Goal: Task Accomplishment & Management: Complete application form

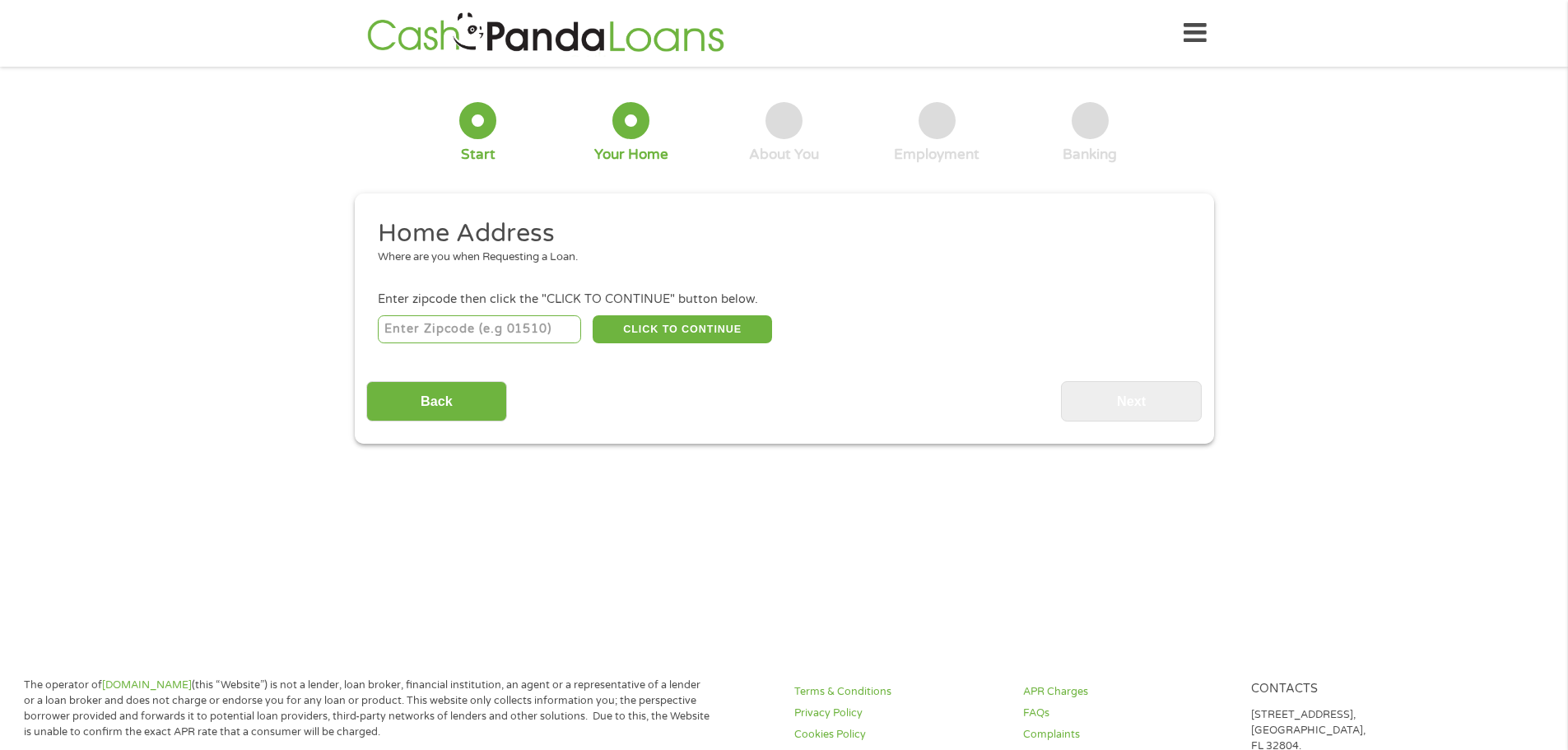
click at [533, 332] on input "number" at bounding box center [479, 329] width 203 height 28
type input "7"
type input "92057"
click at [731, 329] on button "CLICK TO CONTINUE" at bounding box center [682, 329] width 179 height 28
type input "92057"
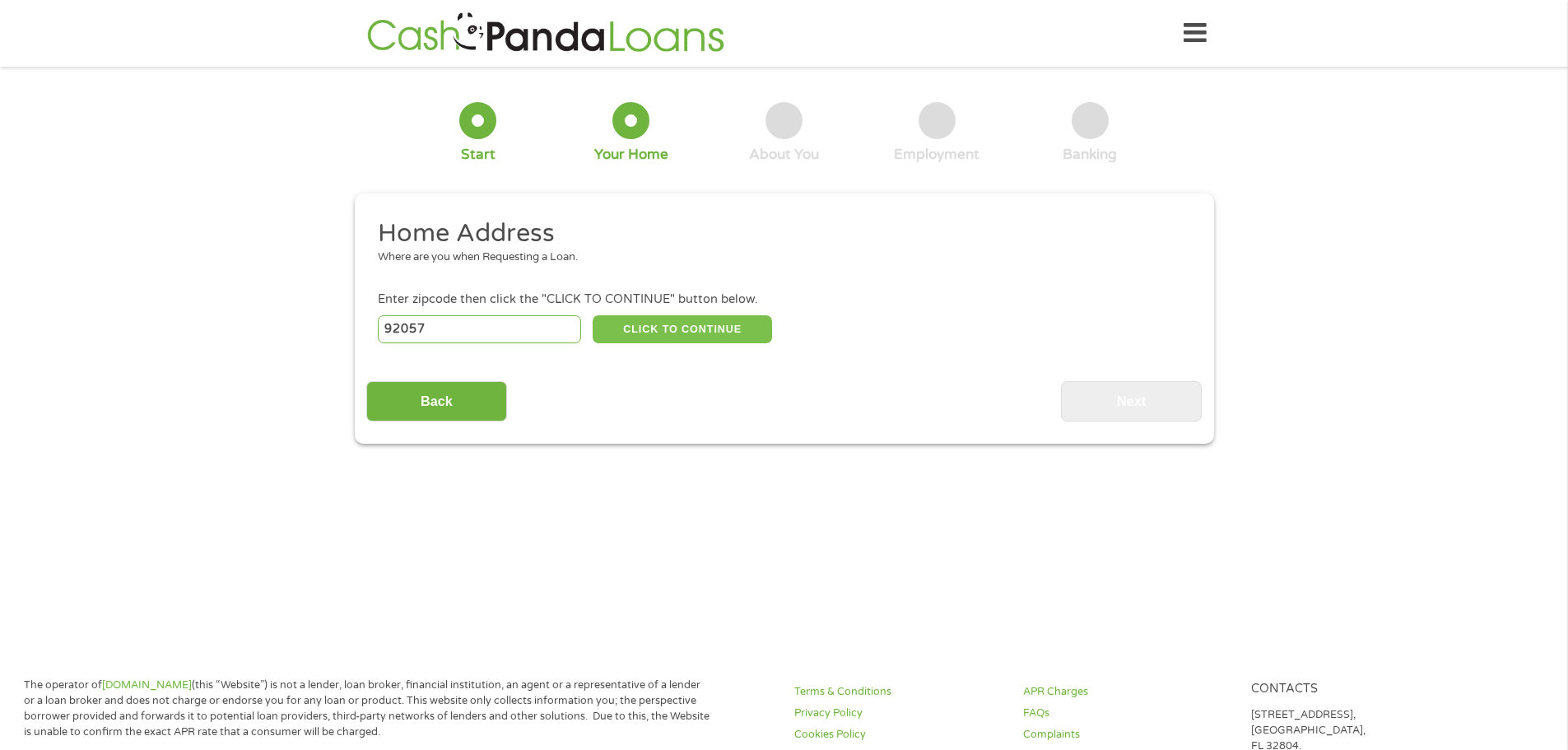
type input "Oceanside"
select select "[US_STATE]"
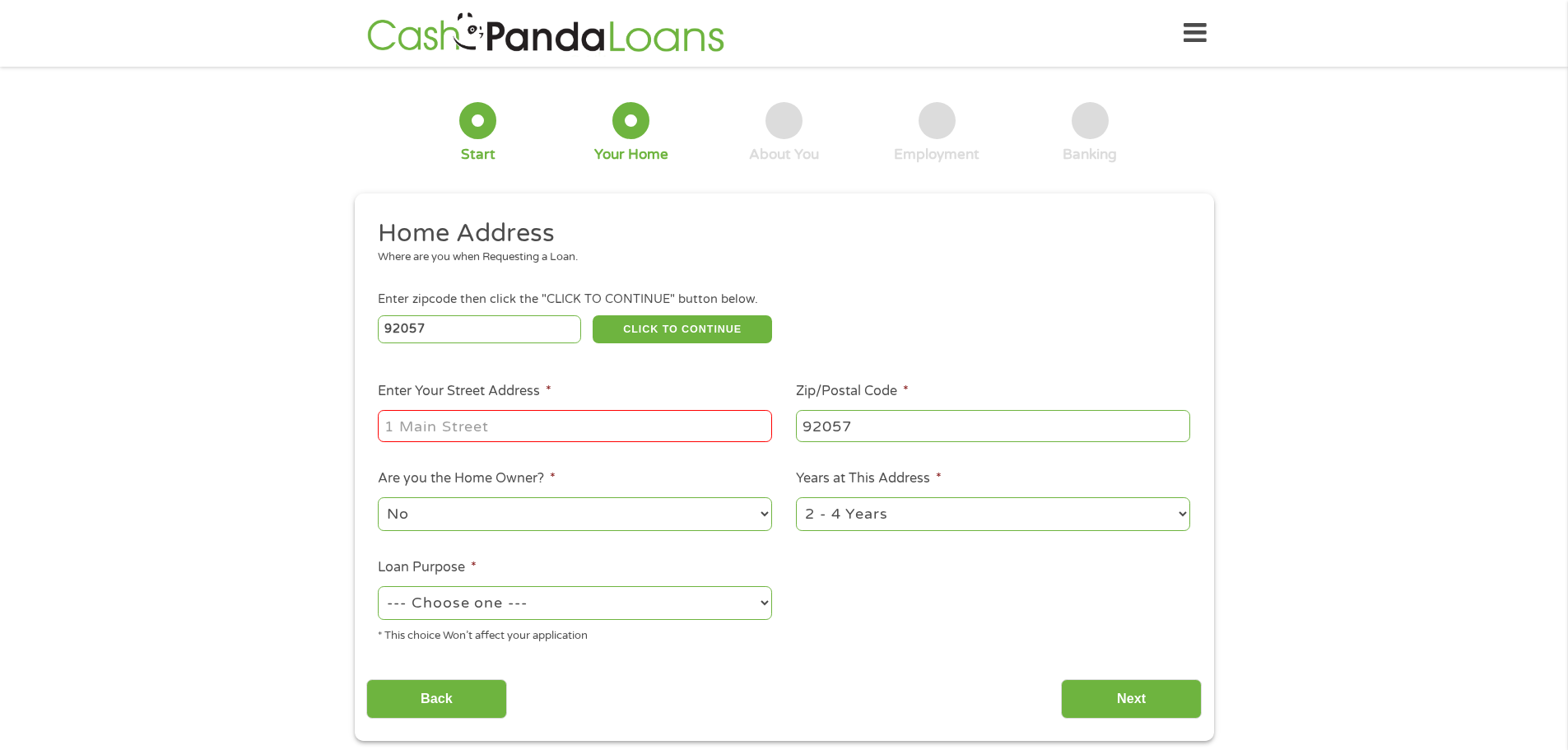
click at [488, 434] on input "Enter Your Street Address *" at bounding box center [574, 425] width 394 height 31
type input "[STREET_ADDRESS][PERSON_NAME]"
click at [454, 511] on select "No Yes" at bounding box center [574, 514] width 394 height 34
select select "yes"
click at [378, 497] on select "No Yes" at bounding box center [574, 514] width 394 height 34
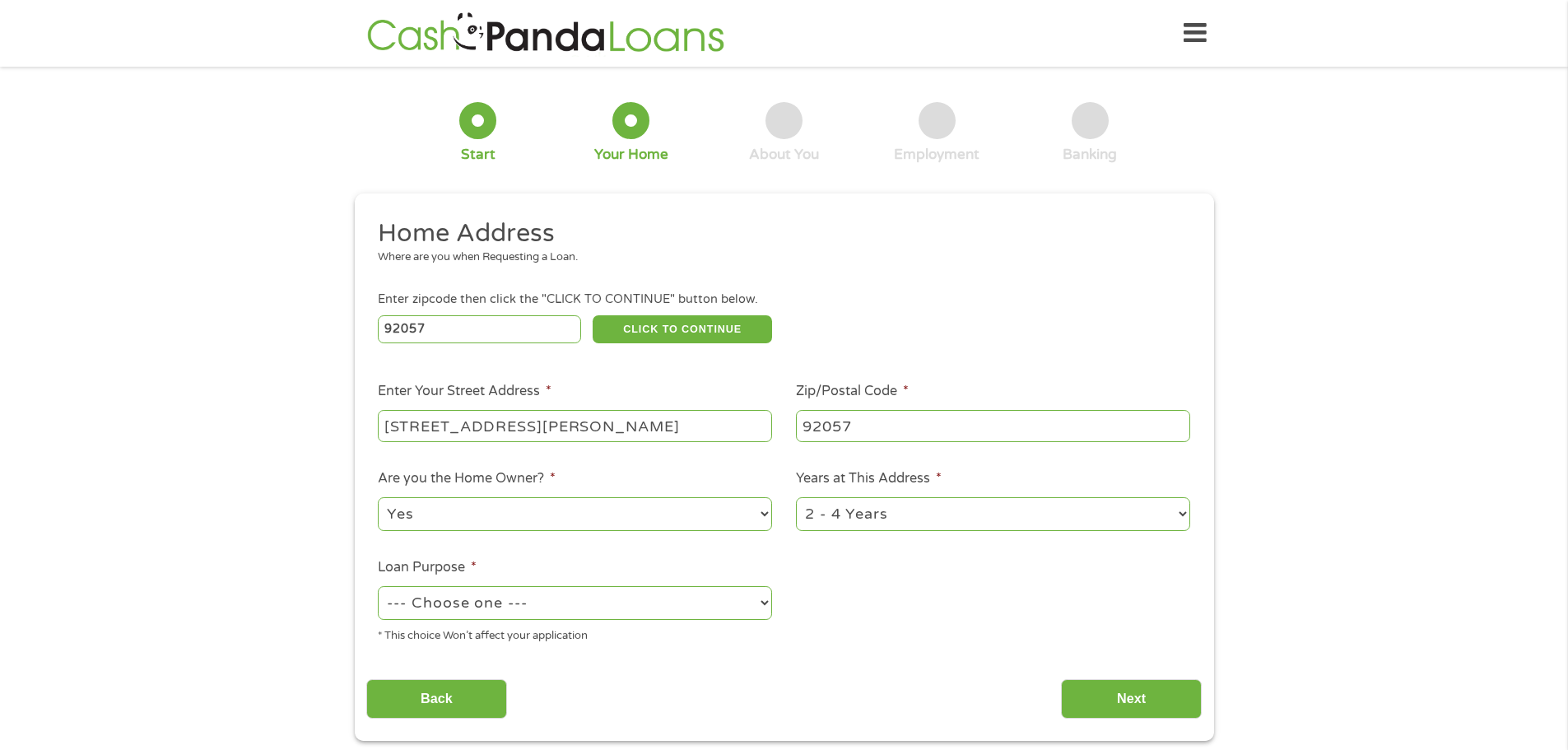
click at [910, 522] on select "1 Year or less 1 - 2 Years 2 - 4 Years Over 4 Years" at bounding box center [993, 514] width 394 height 34
select select "60months"
click at [796, 497] on select "1 Year or less 1 - 2 Years 2 - 4 Years Over 4 Years" at bounding box center [993, 514] width 394 height 34
click at [620, 609] on select "--- Choose one --- Pay Bills Debt Consolidation Home Improvement Major Purchase…" at bounding box center [574, 603] width 394 height 34
select select "paybills"
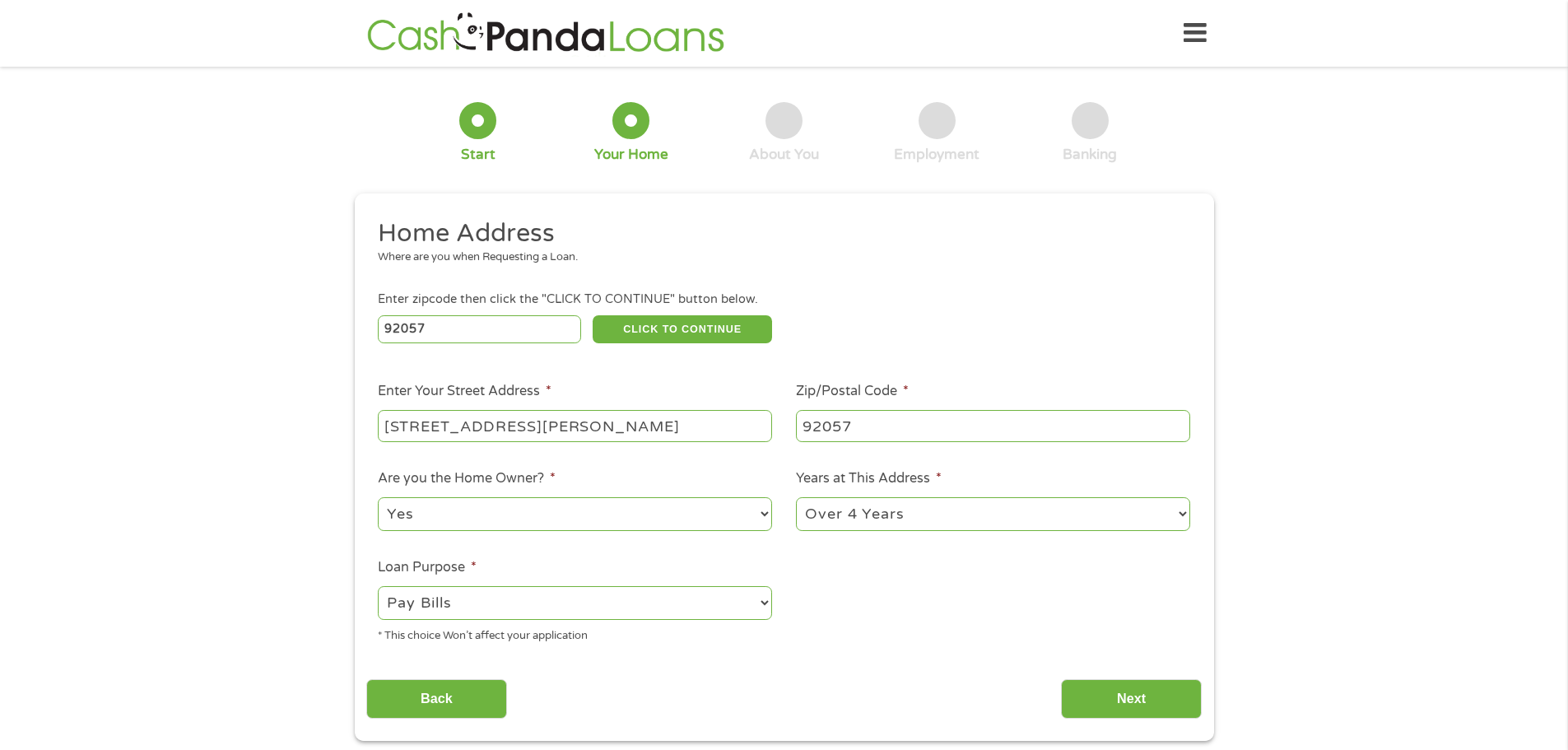
click at [378, 586] on select "--- Choose one --- Pay Bills Debt Consolidation Home Improvement Major Purchase…" at bounding box center [574, 603] width 394 height 34
click at [1133, 706] on input "Next" at bounding box center [1131, 700] width 141 height 40
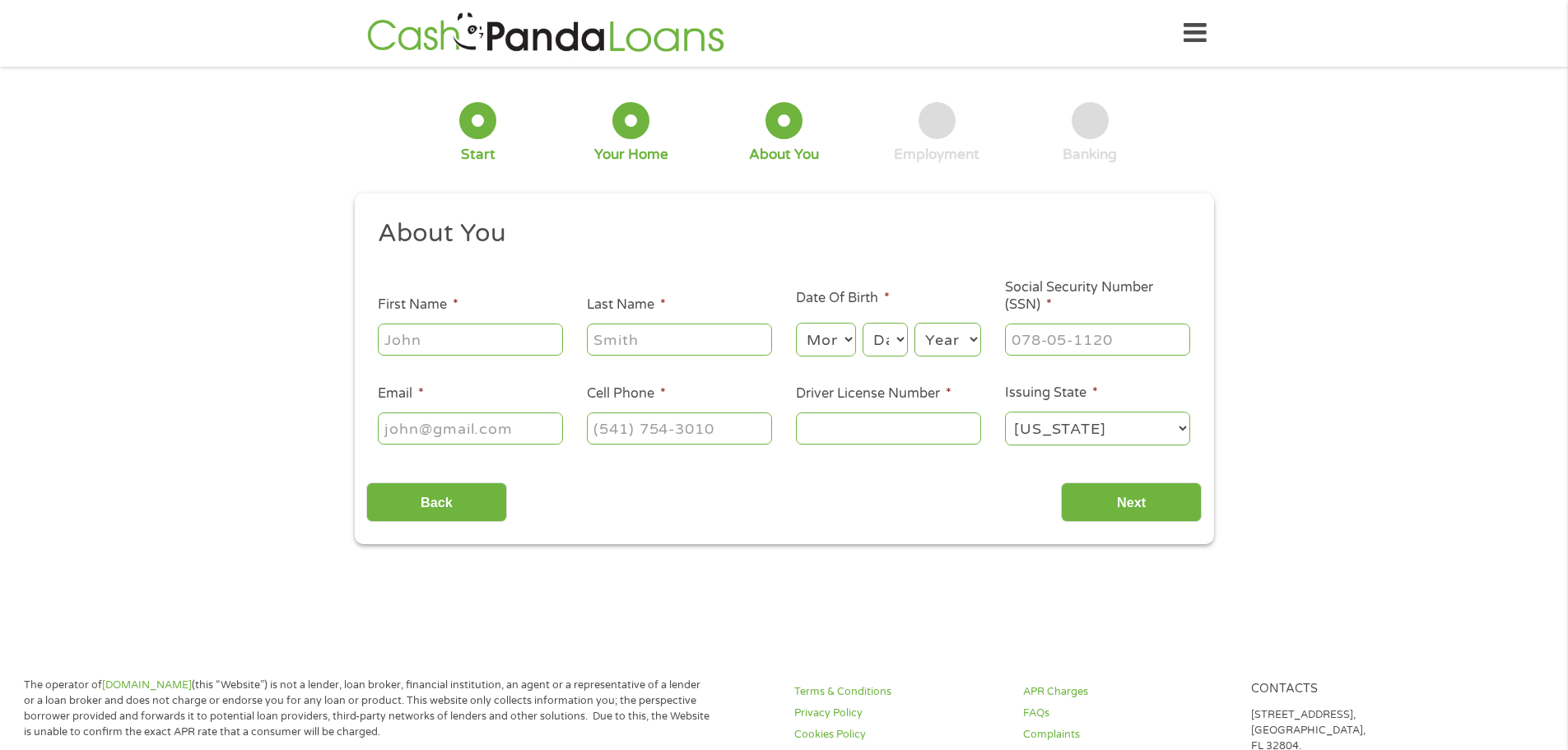
click at [474, 335] on input "First Name *" at bounding box center [470, 339] width 185 height 31
type input "[PERSON_NAME]"
type input "Puaauli"
click at [832, 351] on select "Month 1 2 3 4 5 6 7 8 9 10 11 12" at bounding box center [826, 339] width 60 height 34
select select "12"
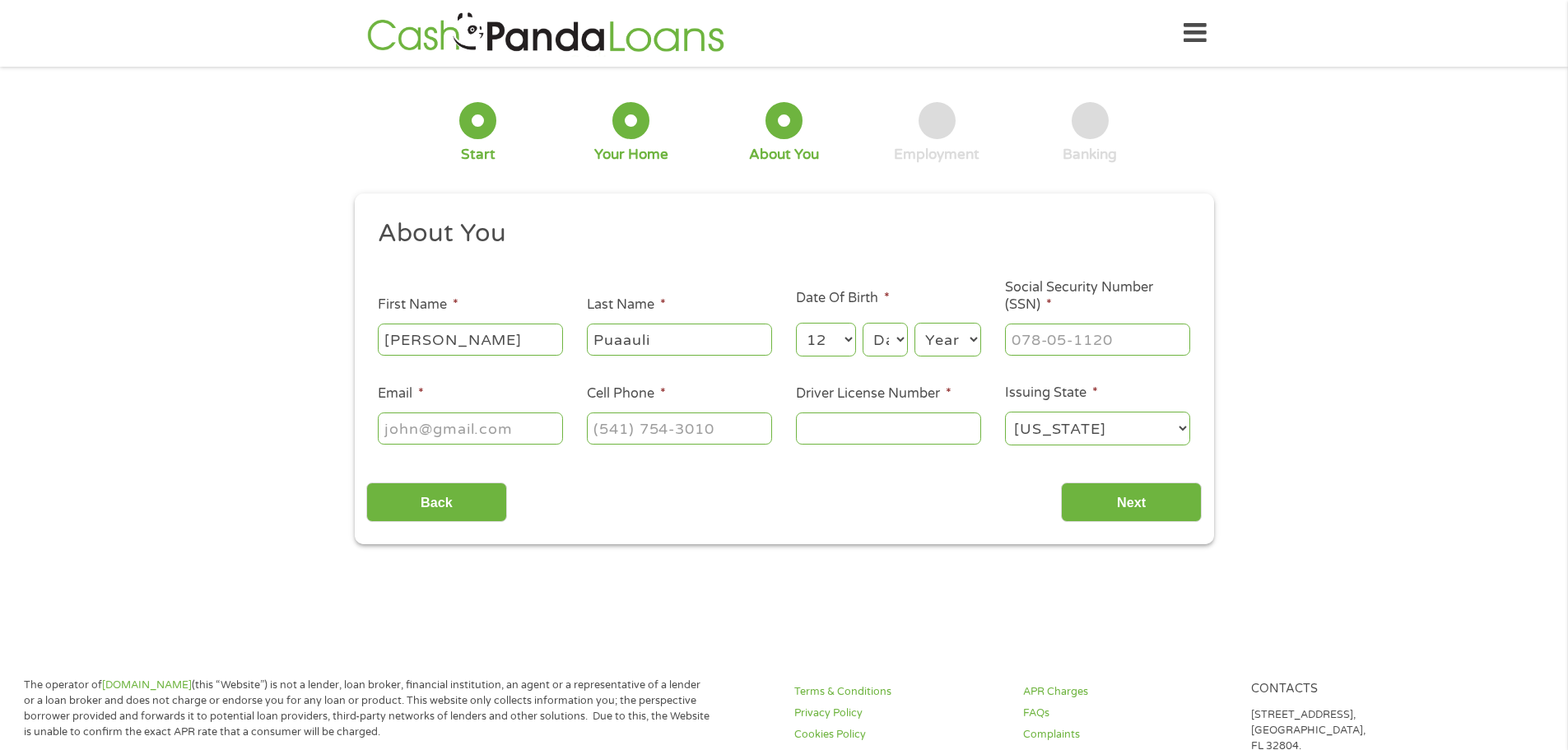
click at [796, 323] on select "Month 1 2 3 4 5 6 7 8 9 10 11 12" at bounding box center [826, 339] width 60 height 34
drag, startPoint x: 883, startPoint y: 337, endPoint x: 877, endPoint y: 356, distance: 19.9
click at [883, 337] on select "Day 1 2 3 4 5 6 7 8 9 10 11 12 13 14 15 16 17 18 19 20 21 22 23 24 25 26 27 28 …" at bounding box center [885, 339] width 44 height 34
select select "23"
click at [863, 323] on select "Day 1 2 3 4 5 6 7 8 9 10 11 12 13 14 15 16 17 18 19 20 21 22 23 24 25 26 27 28 …" at bounding box center [885, 339] width 44 height 34
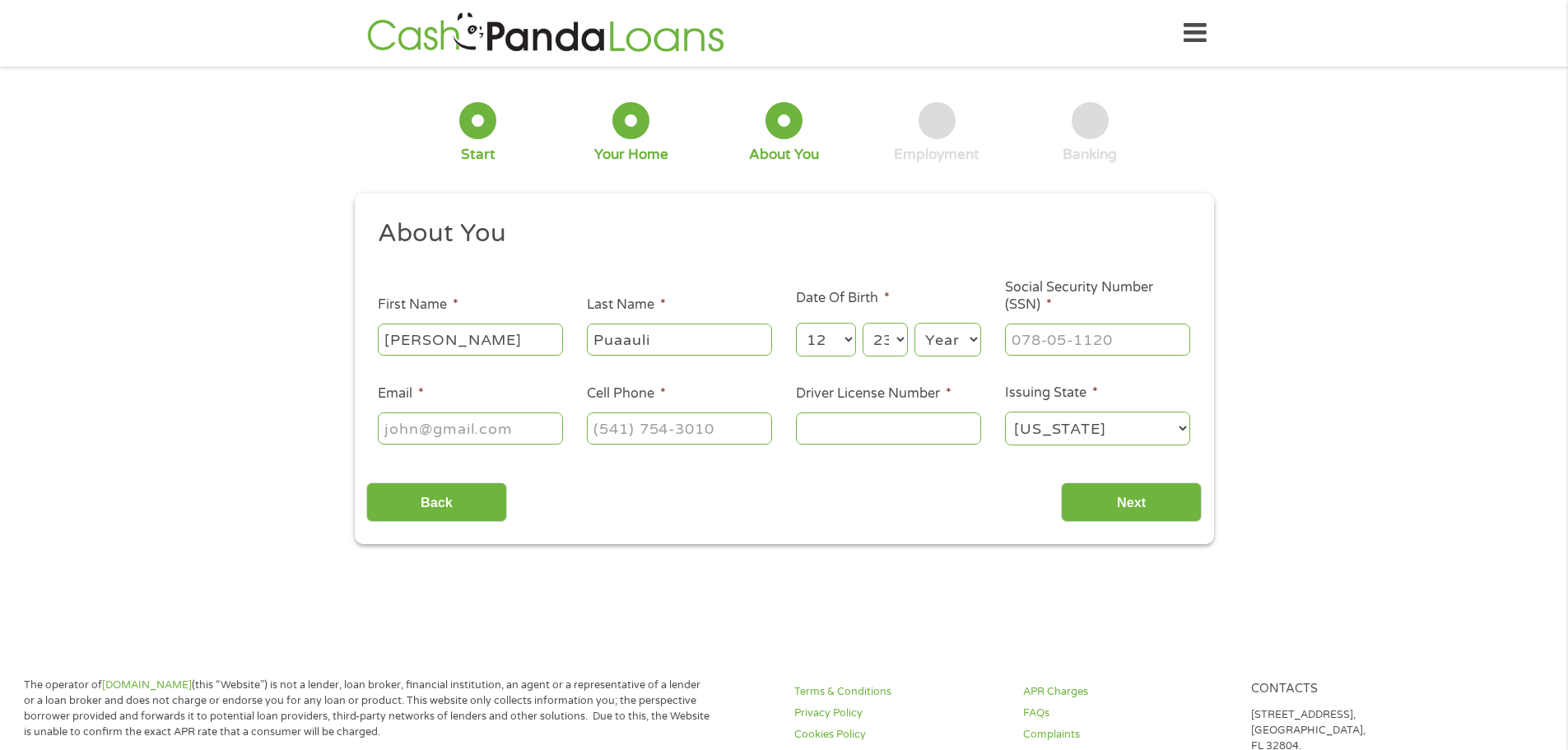
click at [938, 329] on select "Year [DATE] 2006 2005 2004 2003 2002 2001 2000 1999 1998 1997 1996 1995 1994 19…" at bounding box center [947, 339] width 66 height 34
select select "1985"
click at [915, 323] on select "Year [DATE] 2006 2005 2004 2003 2002 2001 2000 1999 1998 1997 1996 1995 1994 19…" at bounding box center [947, 339] width 66 height 34
click at [1060, 353] on input "___-__-____" at bounding box center [1098, 339] width 185 height 31
type input "603-07-6749"
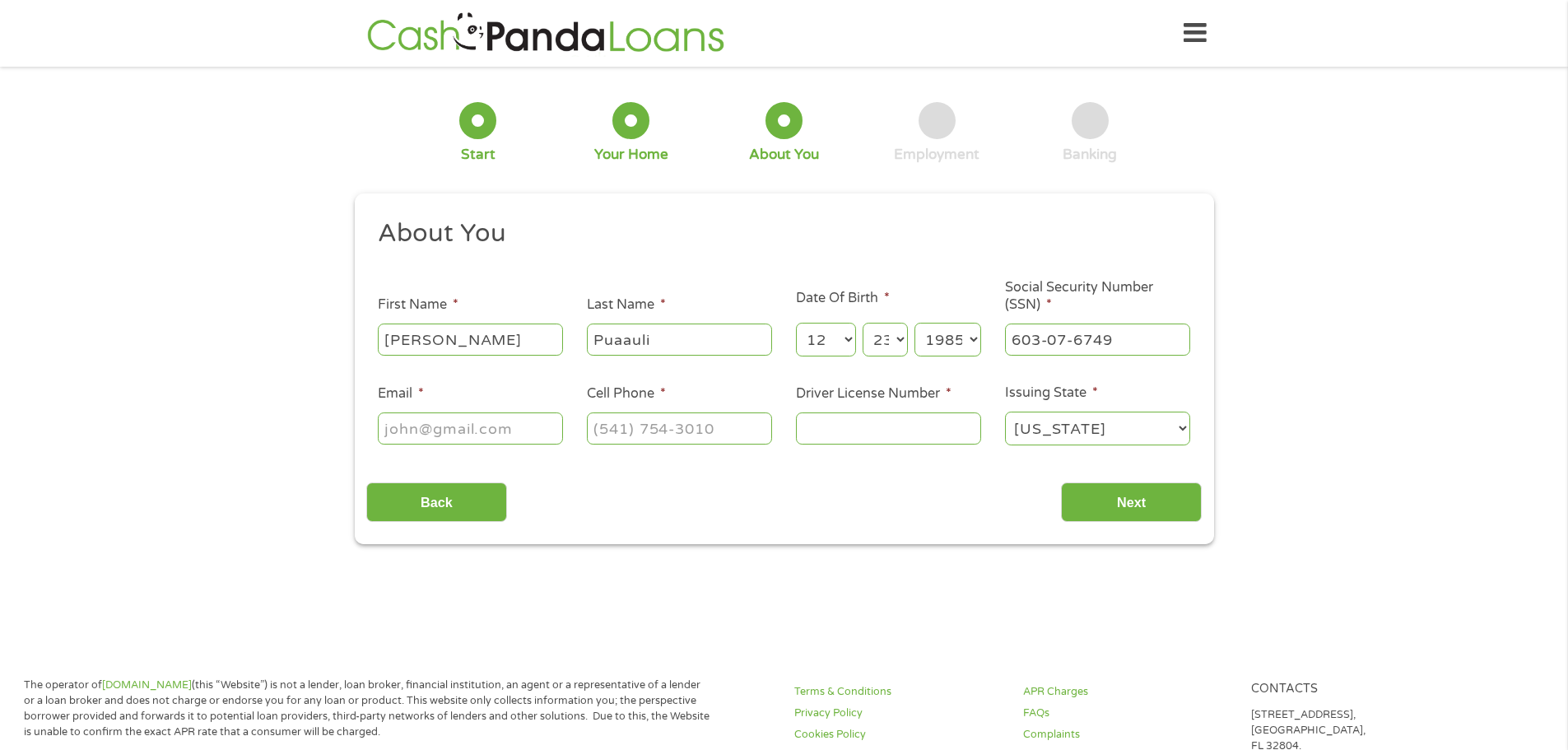
click at [395, 435] on input "Email *" at bounding box center [470, 428] width 185 height 31
type input "[EMAIL_ADDRESS][DOMAIN_NAME]"
type input "[PHONE_NUMBER]"
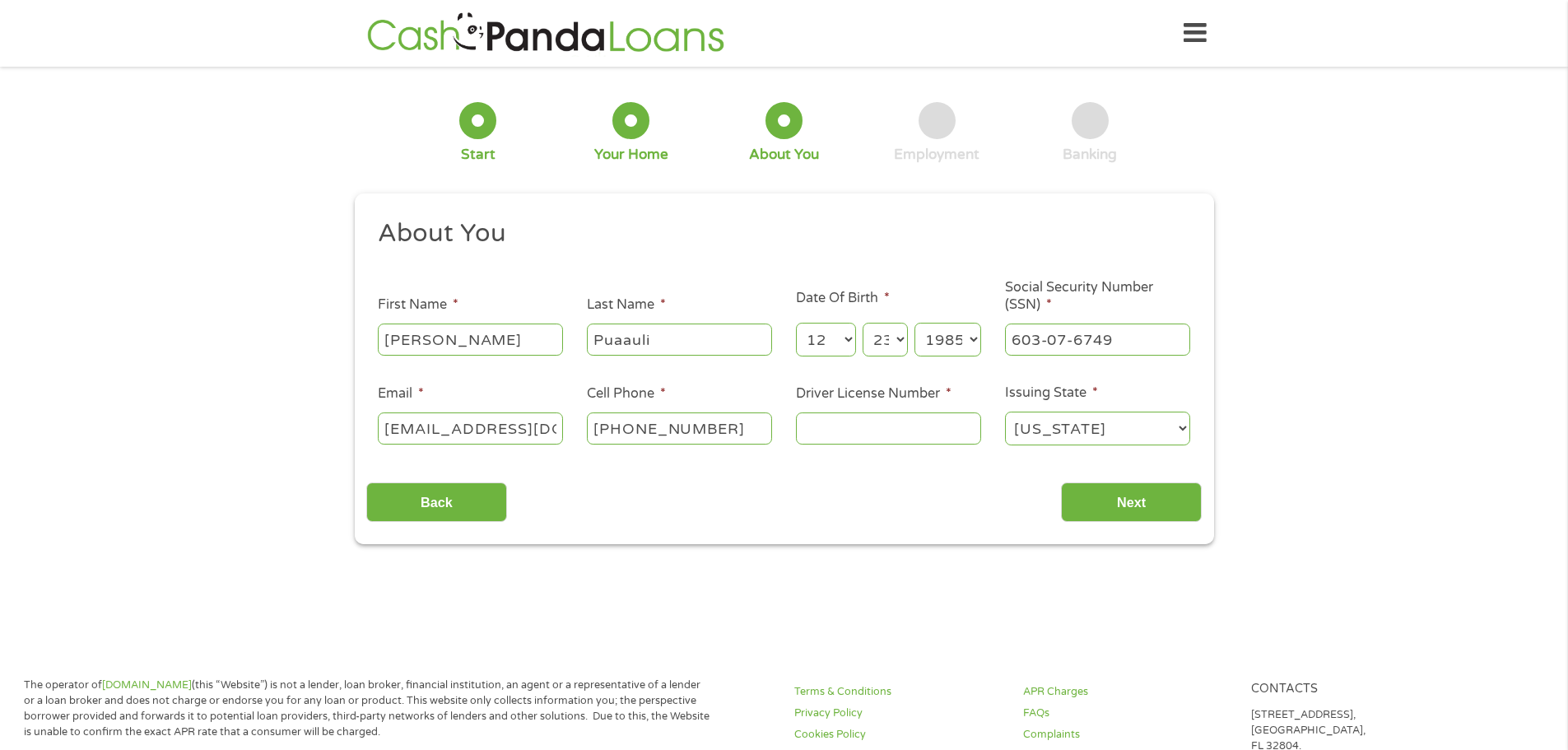
click at [822, 430] on input "Driver License Number *" at bounding box center [889, 428] width 185 height 31
type input "d4639826"
click at [1108, 495] on input "Next" at bounding box center [1131, 502] width 141 height 40
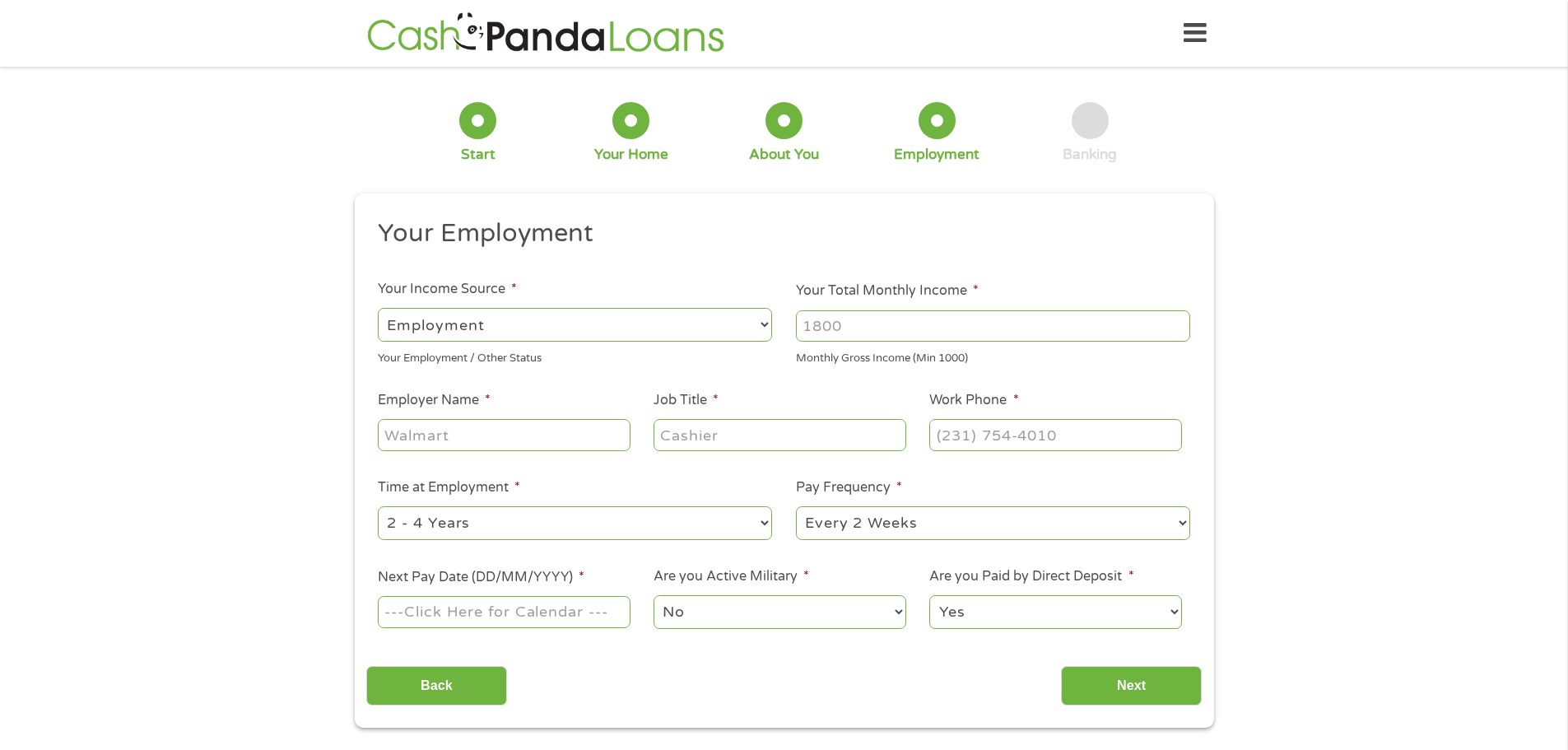
scroll to position [7, 7]
click at [828, 328] on input "Your Total Monthly Income *" at bounding box center [993, 326] width 394 height 31
type input "4100"
click at [385, 434] on input "Employer Name *" at bounding box center [503, 435] width 252 height 31
type input "MC Consultants"
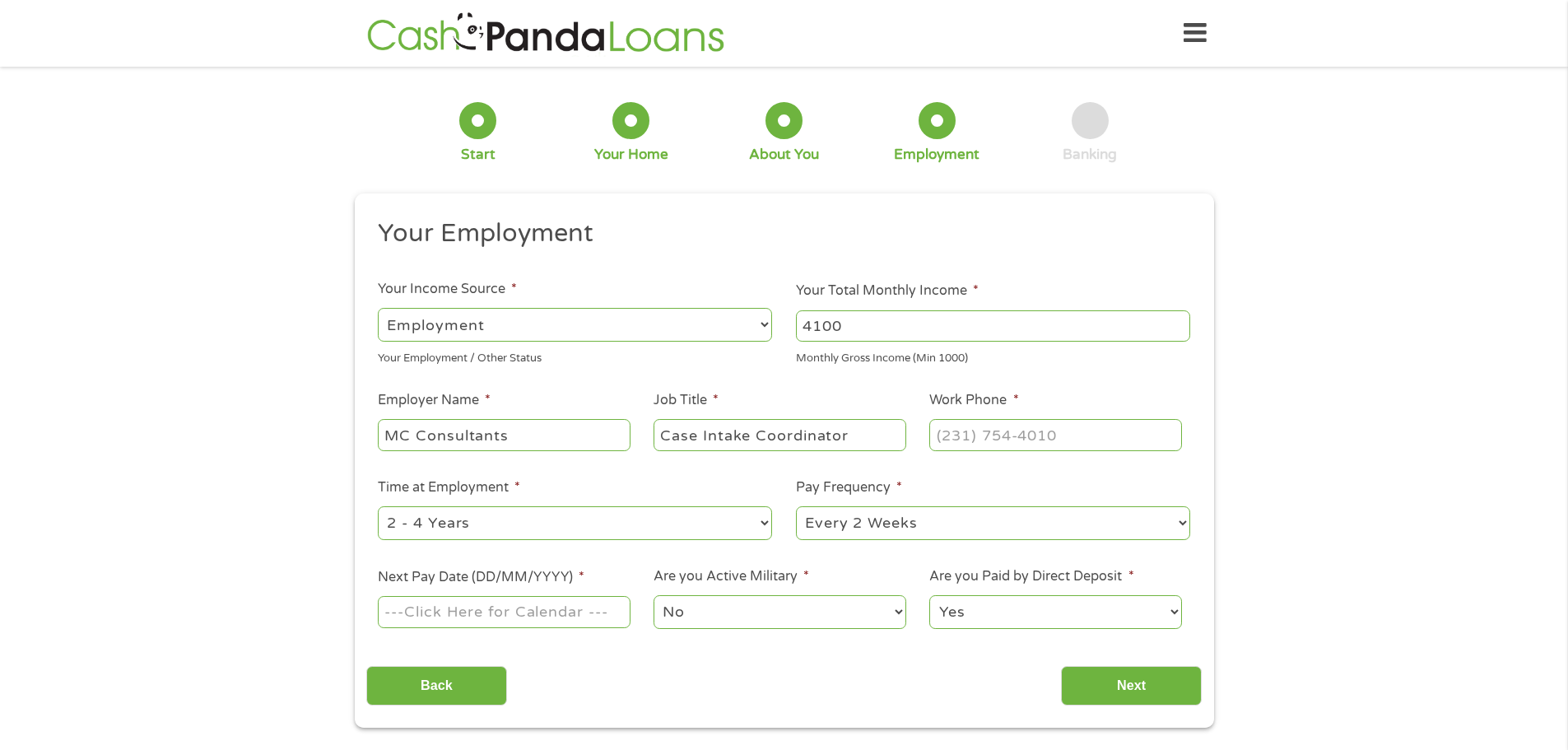
type input "Case Intake Coordinator"
type input "[PHONE_NUMBER]"
click at [486, 523] on select "--- Choose one --- 1 Year or less 1 - 2 Years 2 - 4 Years Over 4 Years" at bounding box center [574, 522] width 394 height 34
select select "60months"
click at [378, 506] on select "--- Choose one --- 1 Year or less 1 - 2 Years 2 - 4 Years Over 4 Years" at bounding box center [574, 522] width 394 height 34
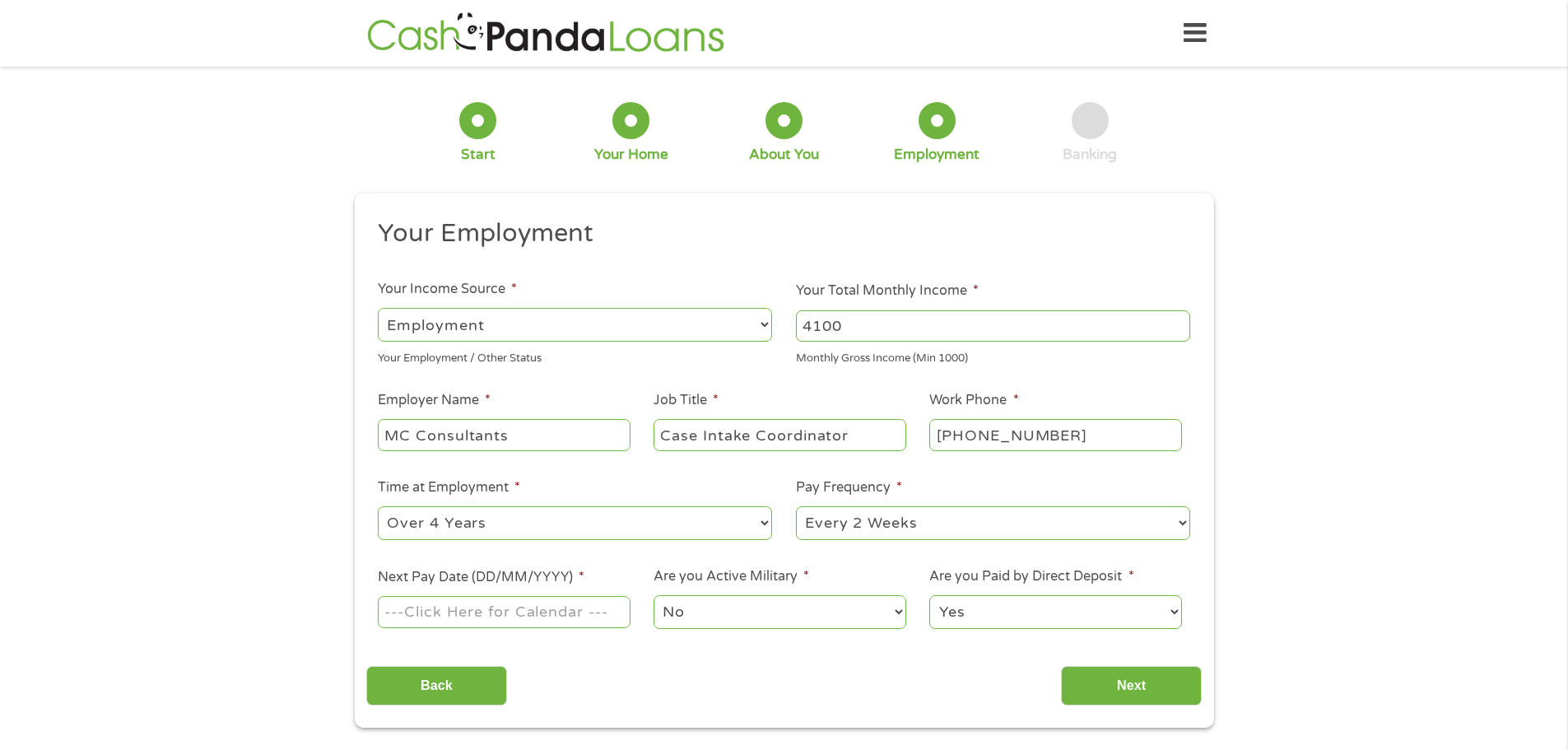
click at [831, 518] on select "--- Choose one --- Every 2 Weeks Every Week Monthly Semi-Monthly" at bounding box center [993, 522] width 394 height 34
click at [542, 603] on input "Next Pay Date (DD/MM/YYYY) *" at bounding box center [503, 611] width 252 height 31
type input "[DATE]"
click at [697, 612] on select "No Yes" at bounding box center [779, 611] width 252 height 34
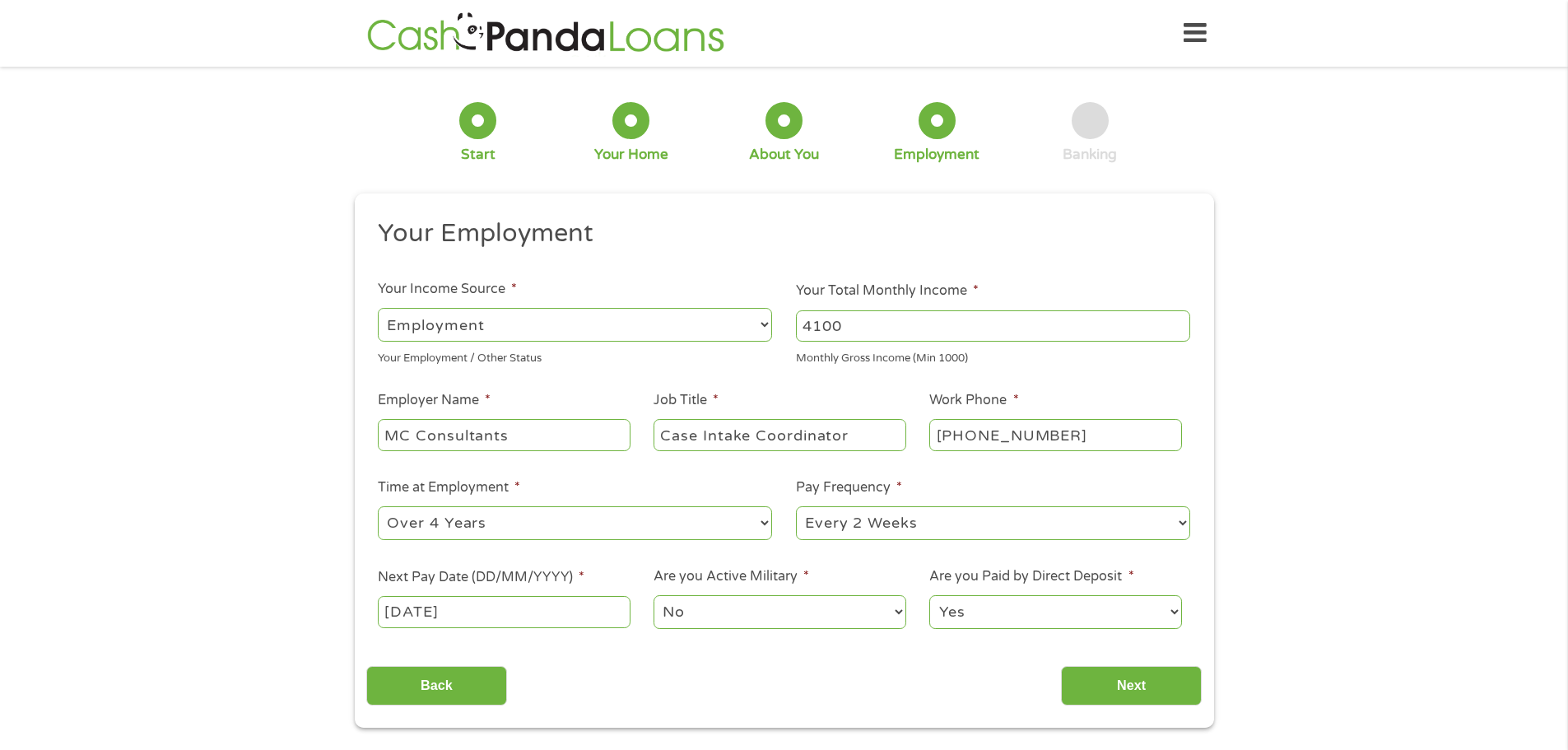
click at [697, 618] on select "No Yes" at bounding box center [779, 611] width 252 height 34
click at [1099, 692] on input "Next" at bounding box center [1131, 686] width 141 height 40
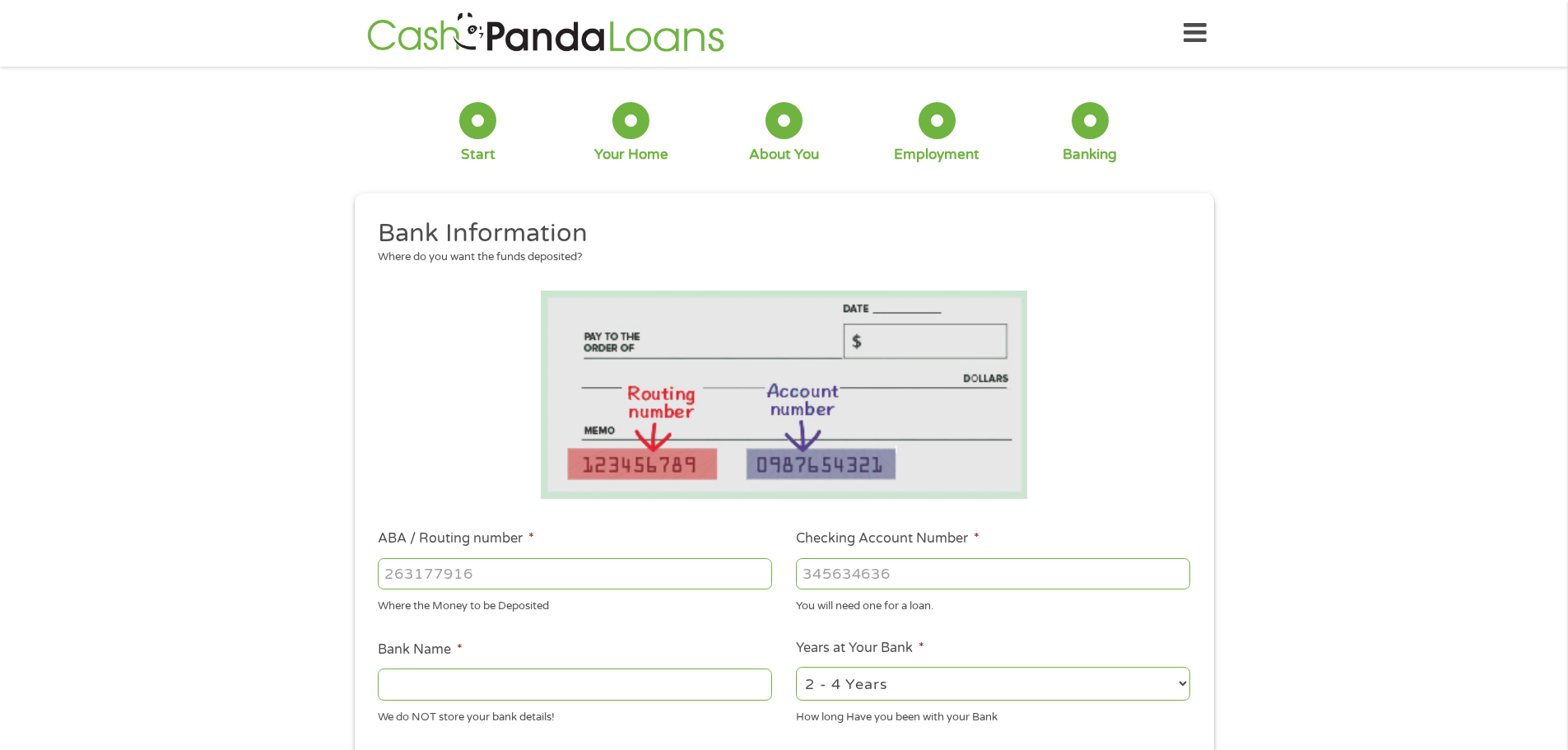
click at [438, 568] on input "ABA / Routing number *" at bounding box center [574, 574] width 394 height 31
type input "256074974"
type input "NAVY FEDERAL CREDIT UNION"
type input "256074974"
click at [844, 575] on input "Checking Account Number *" at bounding box center [993, 574] width 394 height 31
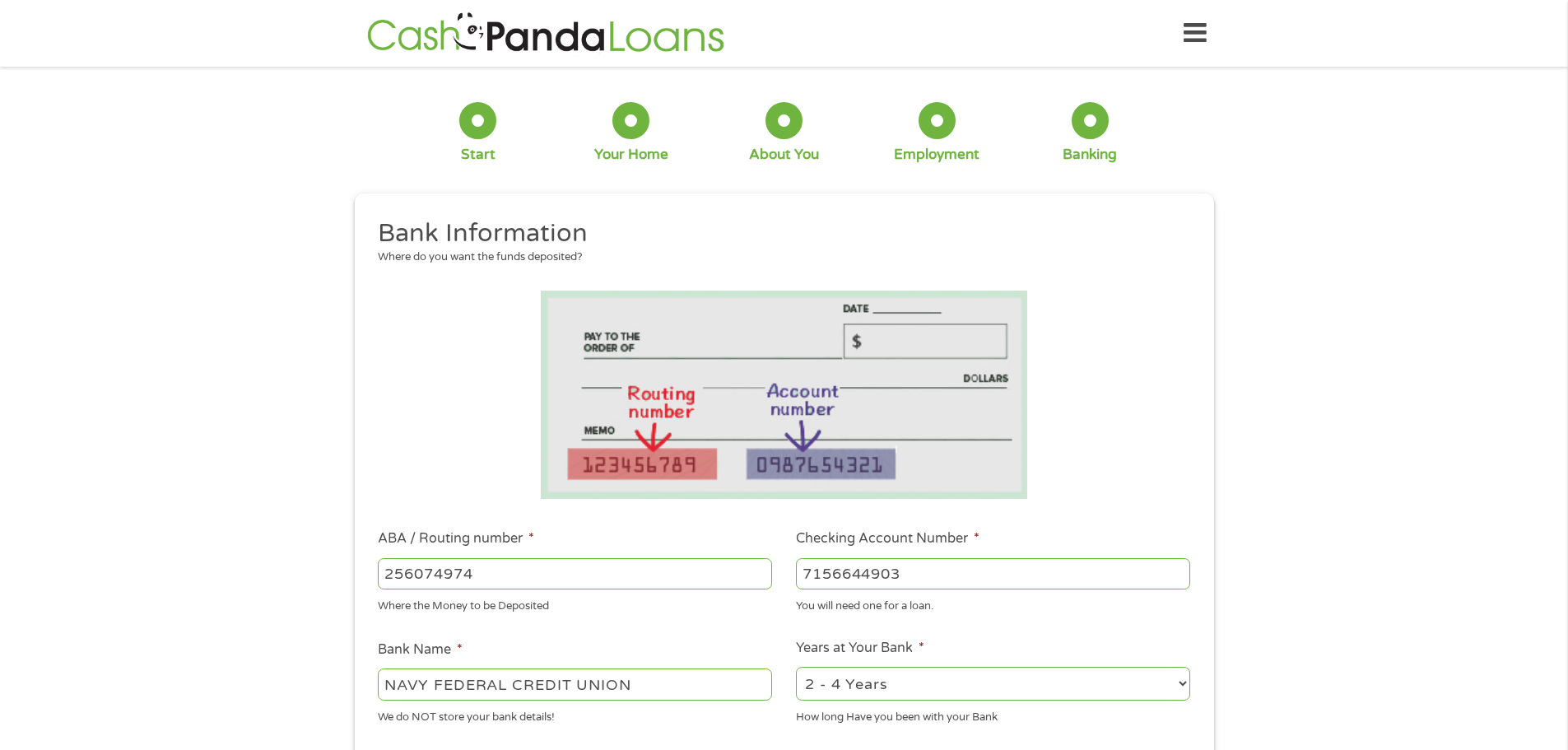
scroll to position [82, 0]
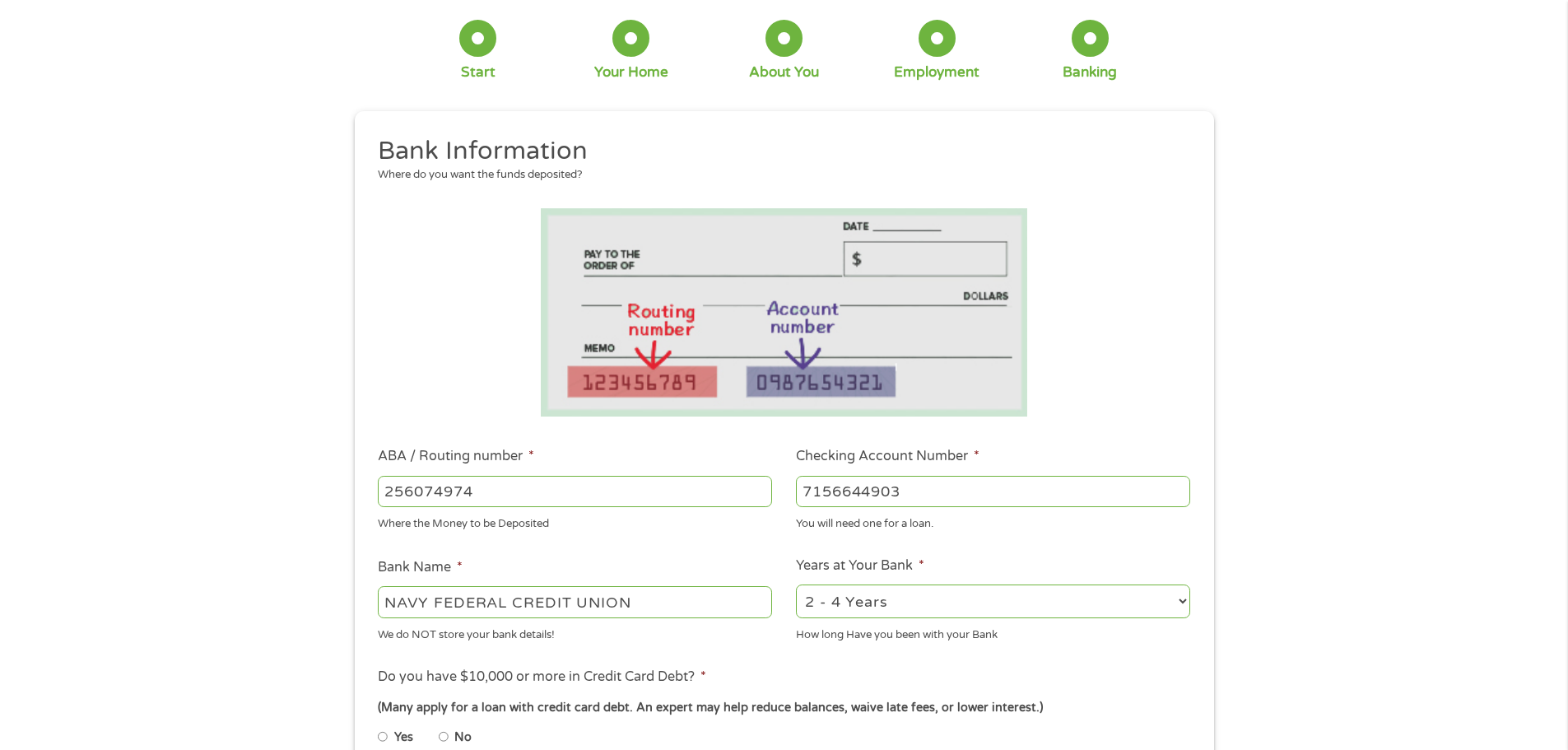
type input "7156644903"
click at [881, 601] on select "2 - 4 Years 6 - 12 Months 1 - 2 Years Over 4 Years" at bounding box center [993, 601] width 394 height 34
select select "60months"
click at [796, 584] on select "2 - 4 Years 6 - 12 Months 1 - 2 Years Over 4 Years" at bounding box center [993, 601] width 394 height 34
click at [1208, 662] on div "This field is hidden when viewing the form gclid Cj0KCQjw8eTFBhCXARIsAIkiuOzbvC…" at bounding box center [784, 576] width 860 height 929
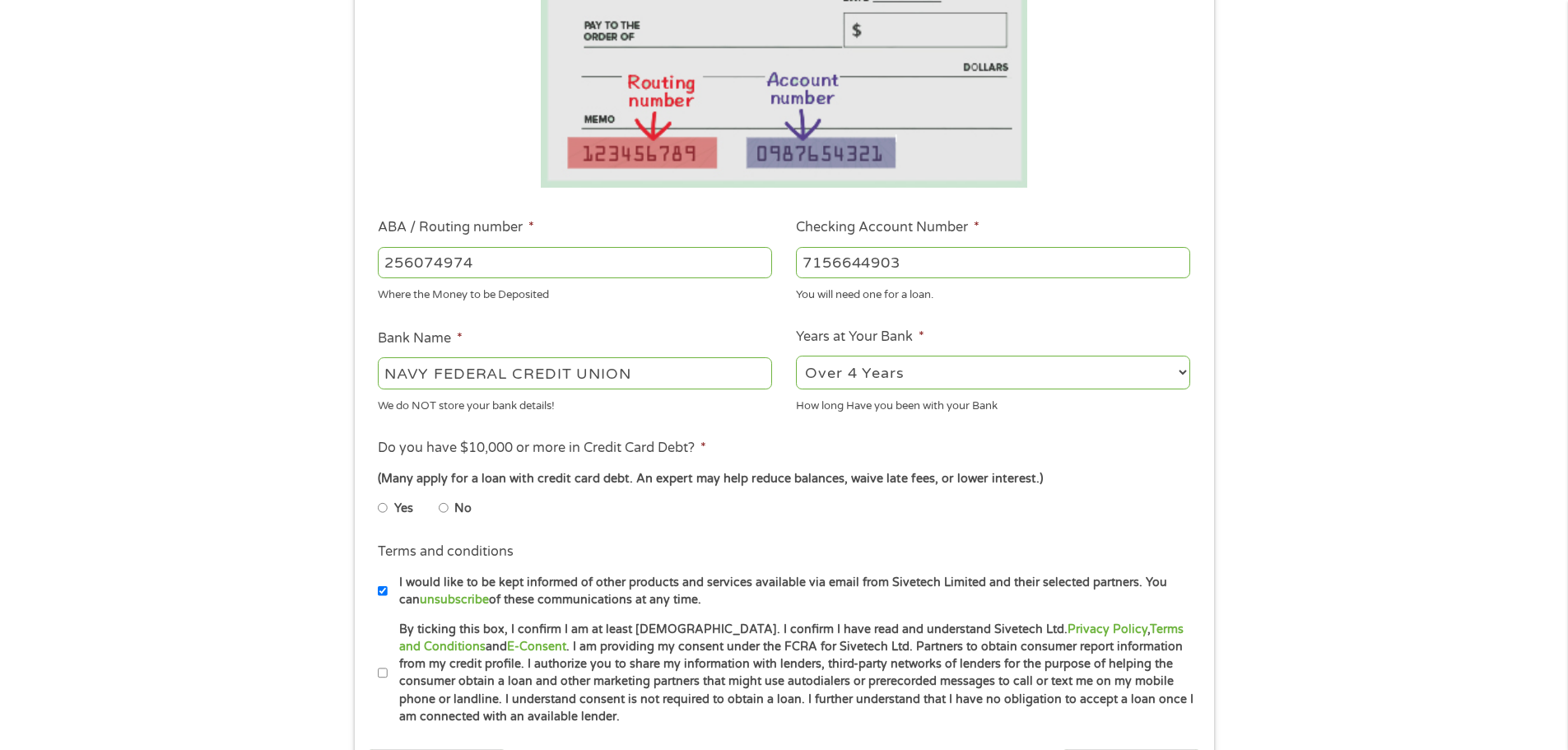
scroll to position [330, 0]
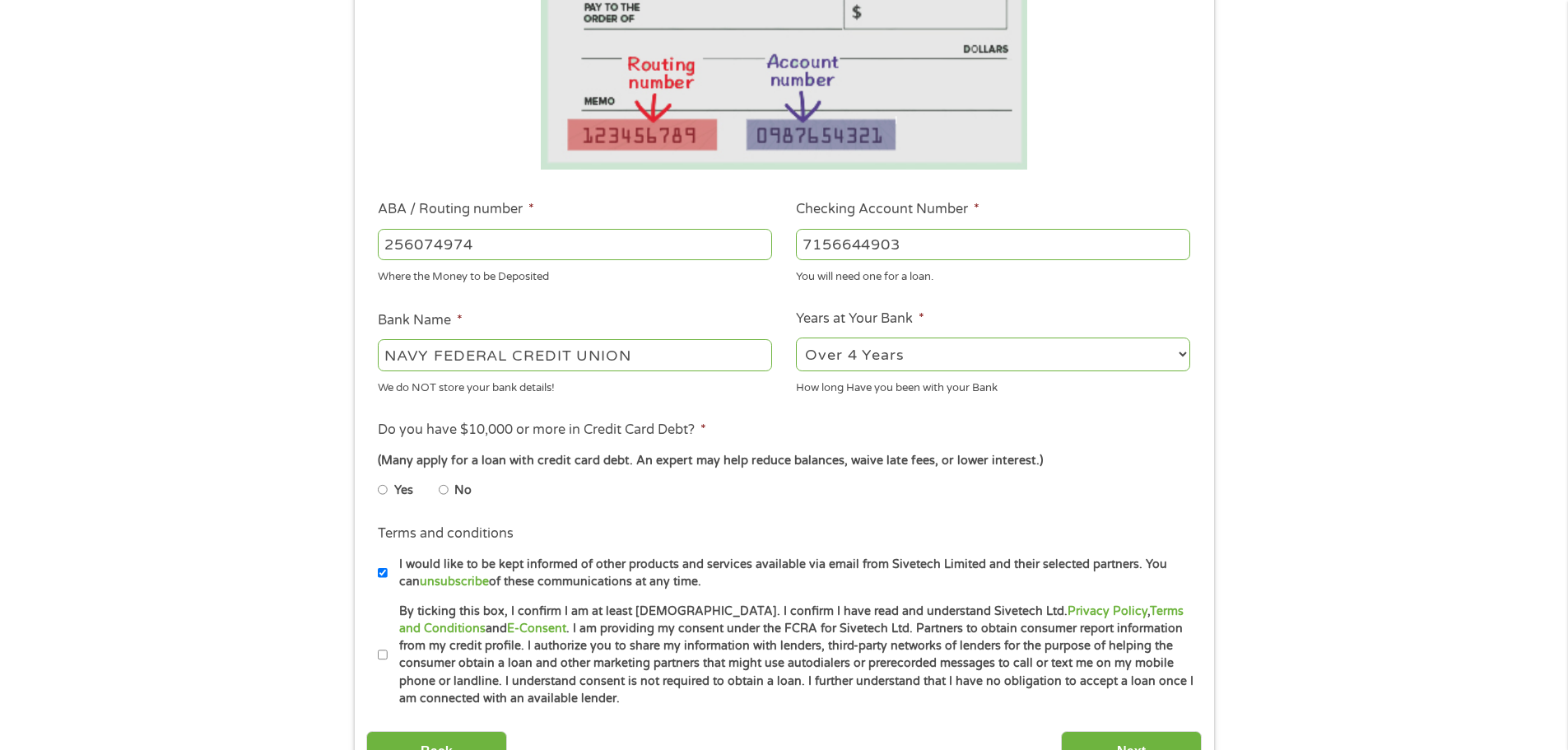
click at [442, 490] on input "No" at bounding box center [443, 490] width 10 height 26
radio input "true"
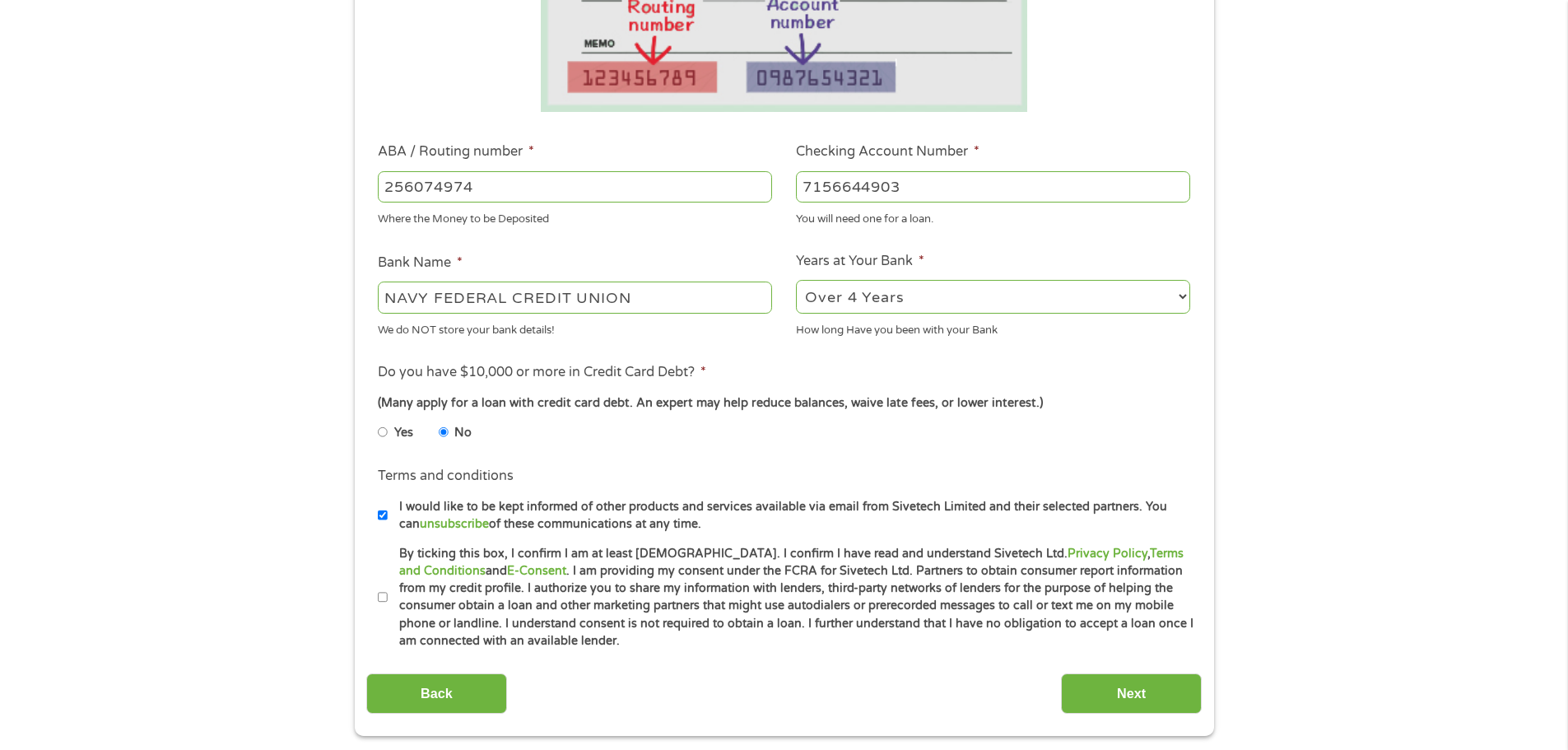
scroll to position [412, 0]
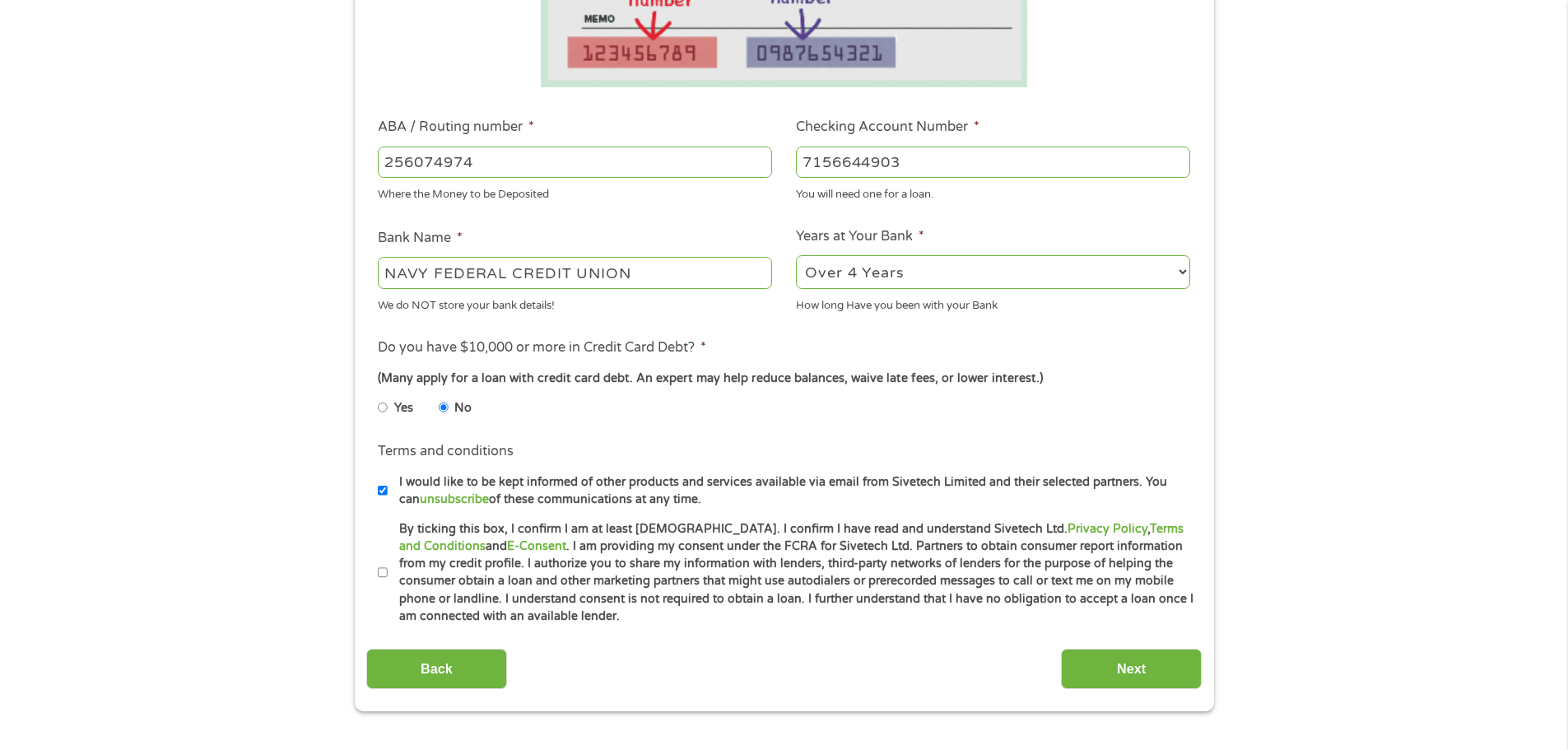
click at [386, 491] on input "I would like to be kept informed of other products and services available via e…" at bounding box center [383, 490] width 10 height 26
checkbox input "false"
click at [381, 573] on input "By ticking this box, I confirm I am at least [DEMOGRAPHIC_DATA]. I confirm I ha…" at bounding box center [383, 573] width 10 height 26
checkbox input "true"
click at [1105, 679] on input "Next" at bounding box center [1131, 669] width 141 height 40
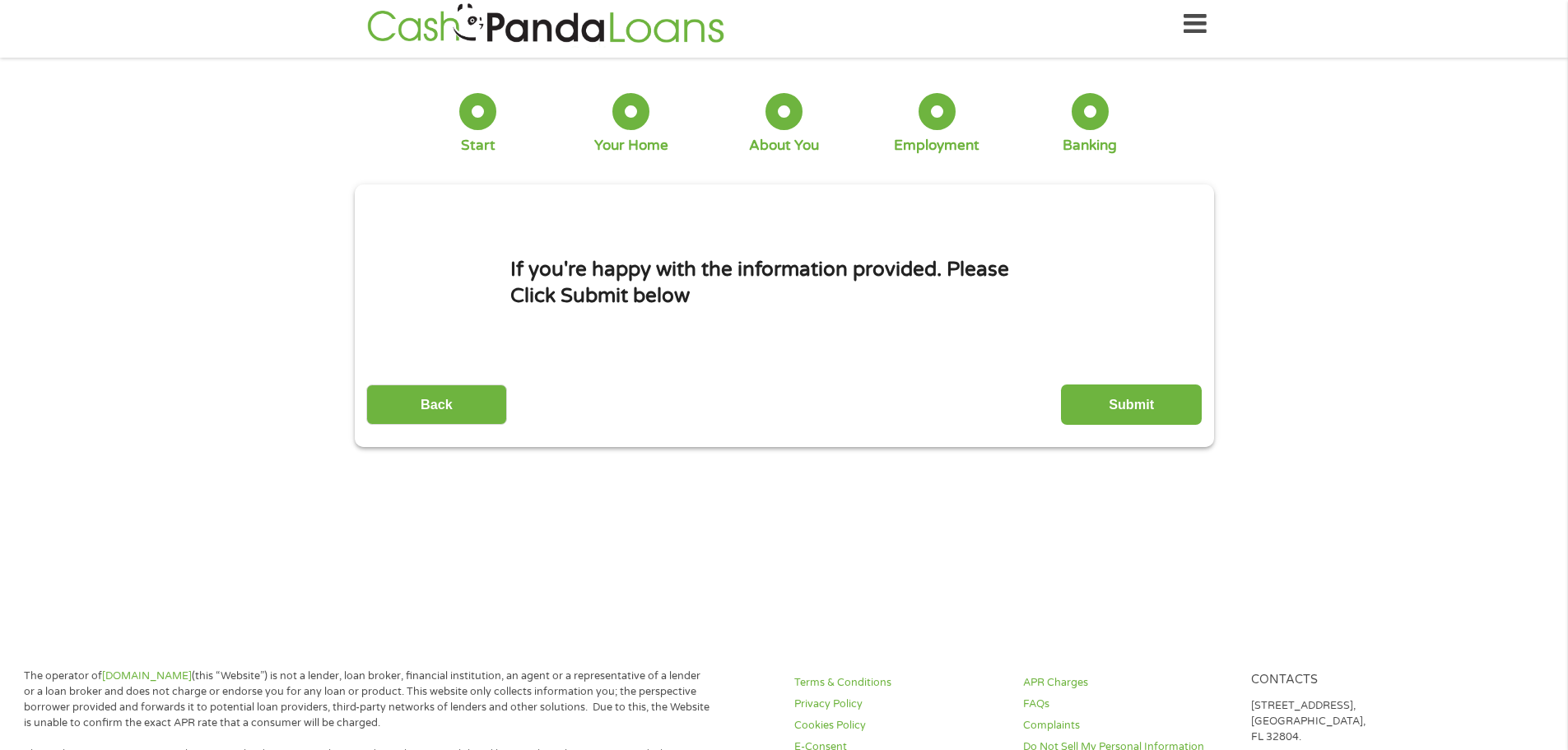
scroll to position [0, 0]
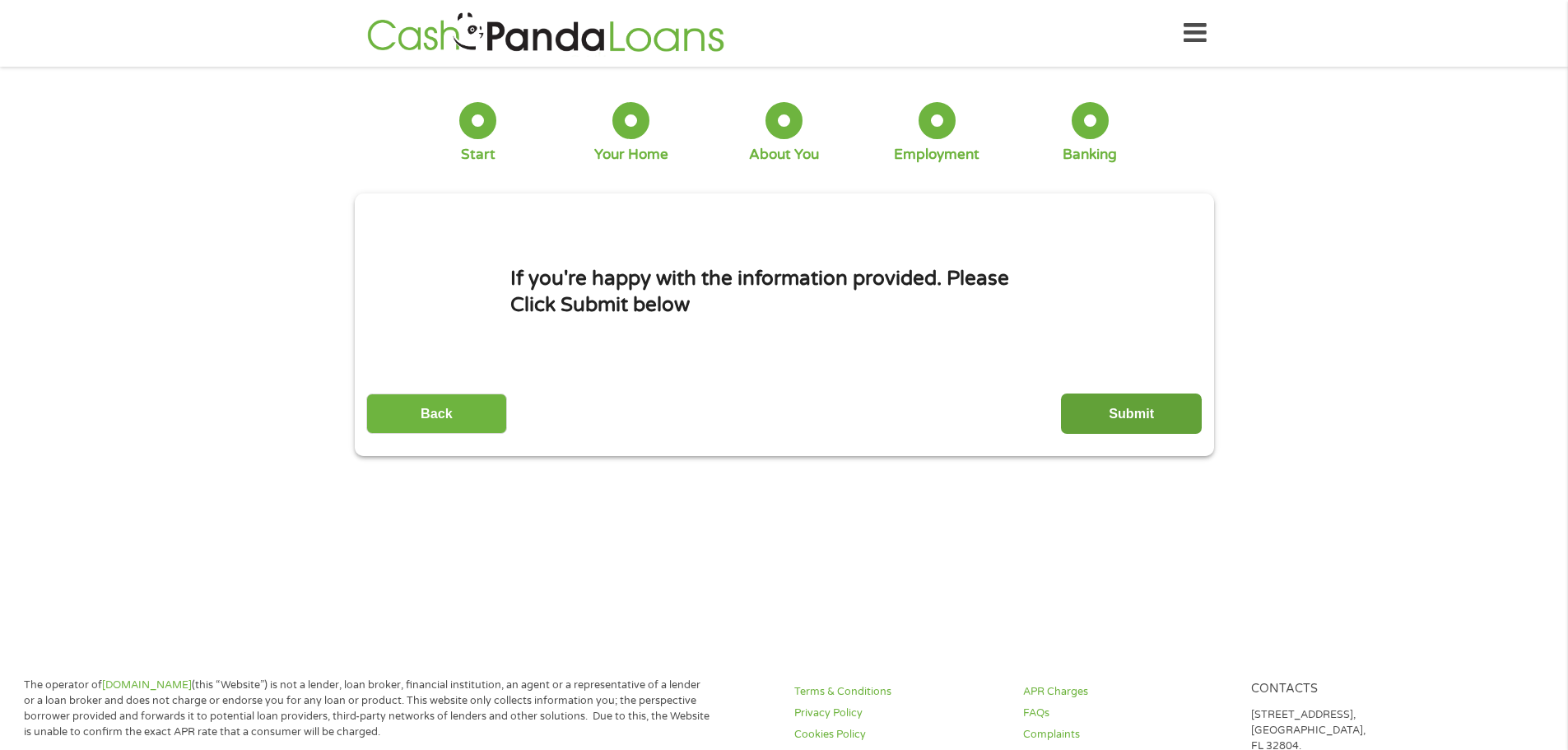
click at [1093, 406] on input "Submit" at bounding box center [1131, 414] width 141 height 40
